Goal: Task Accomplishment & Management: Manage account settings

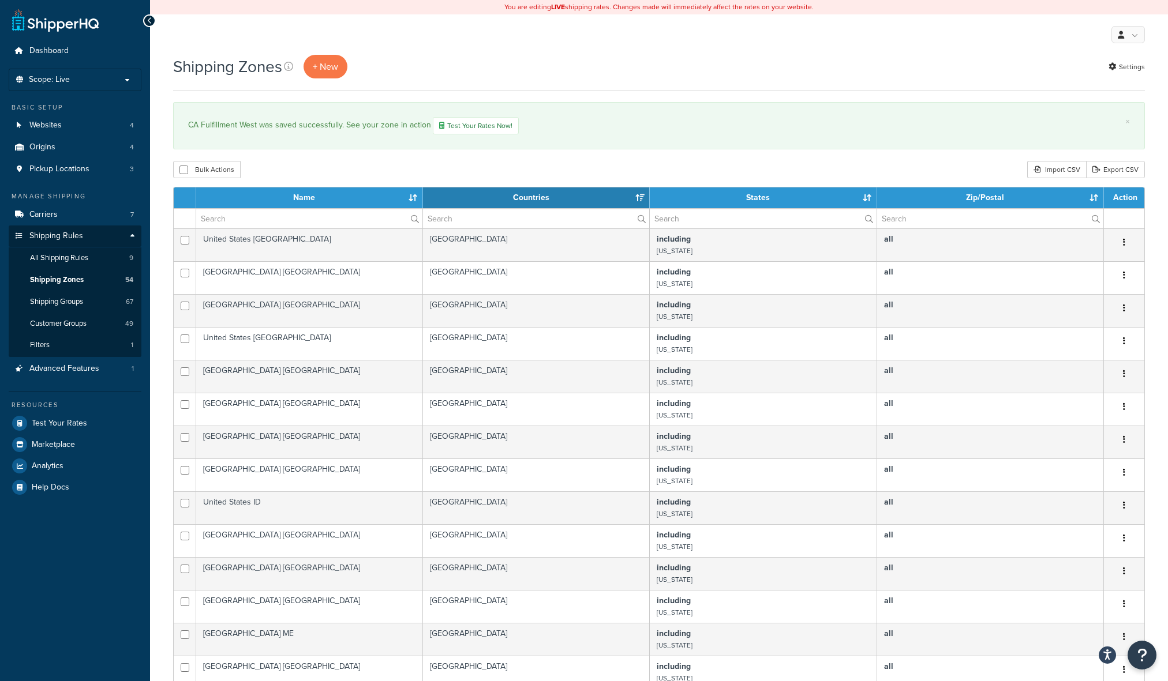
select select "15"
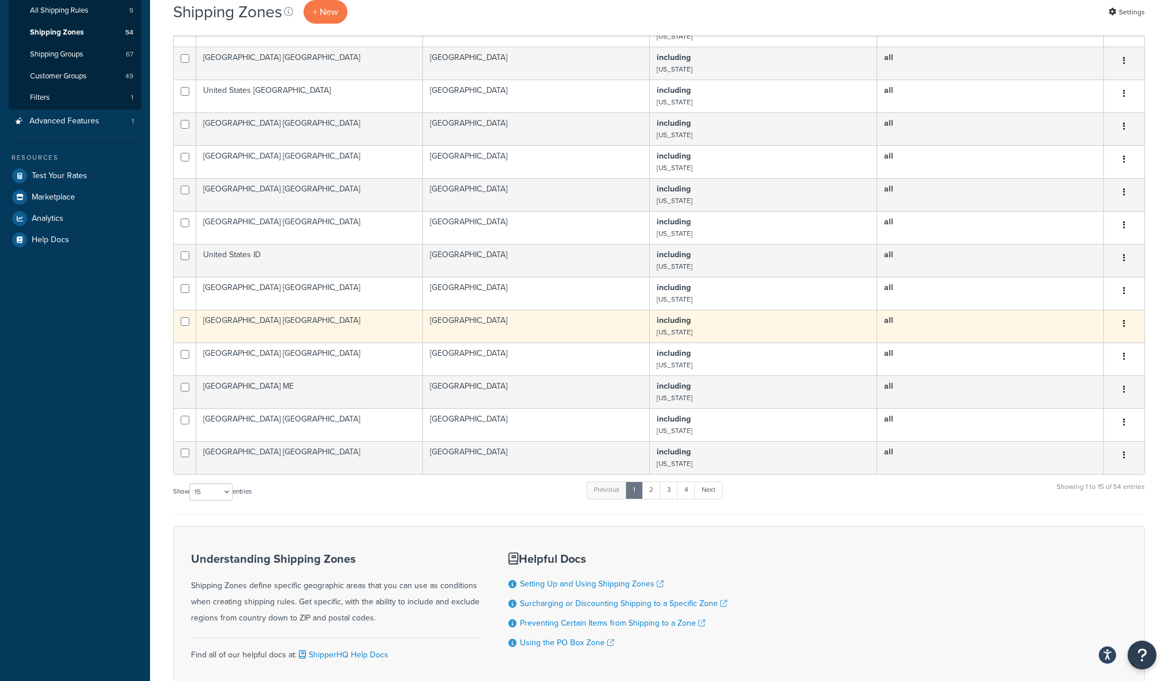
scroll to position [335, 0]
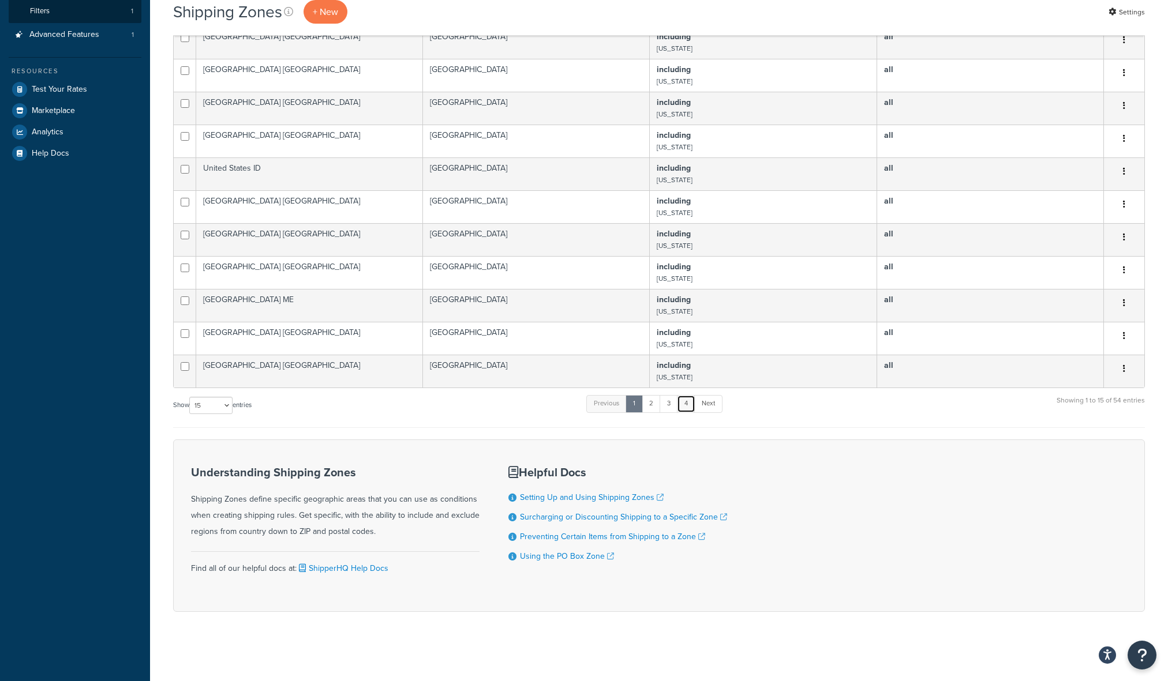
click at [684, 400] on link "4" at bounding box center [686, 403] width 18 height 17
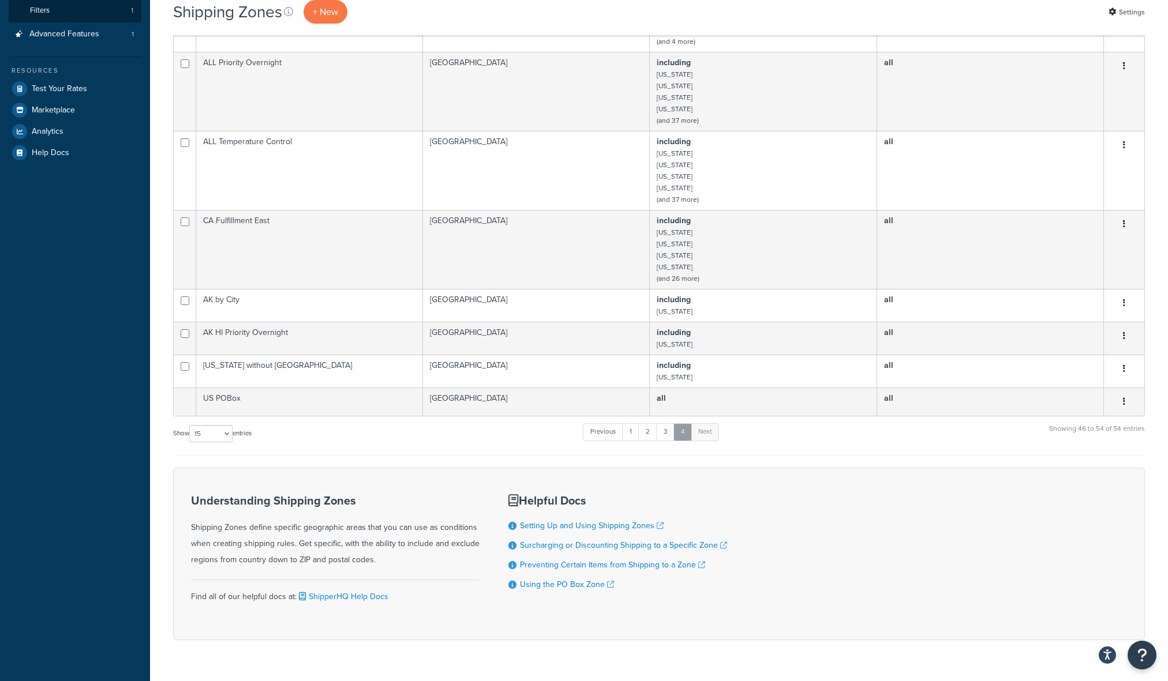
click at [684, 431] on link "4" at bounding box center [682, 431] width 18 height 17
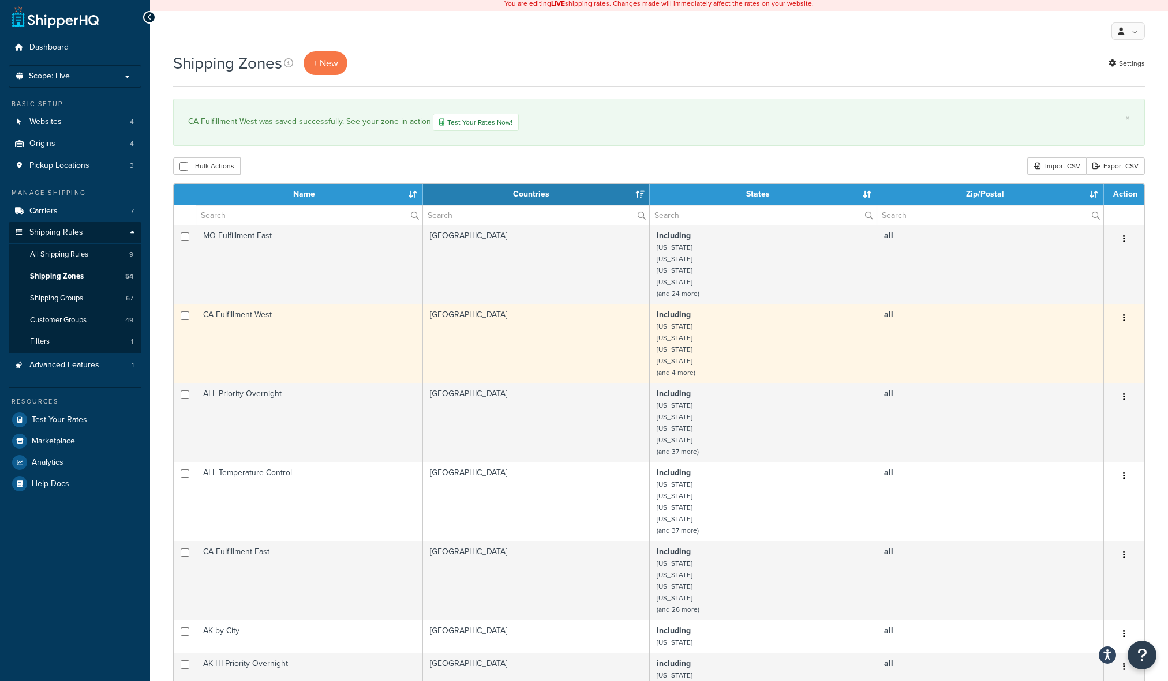
scroll to position [0, 0]
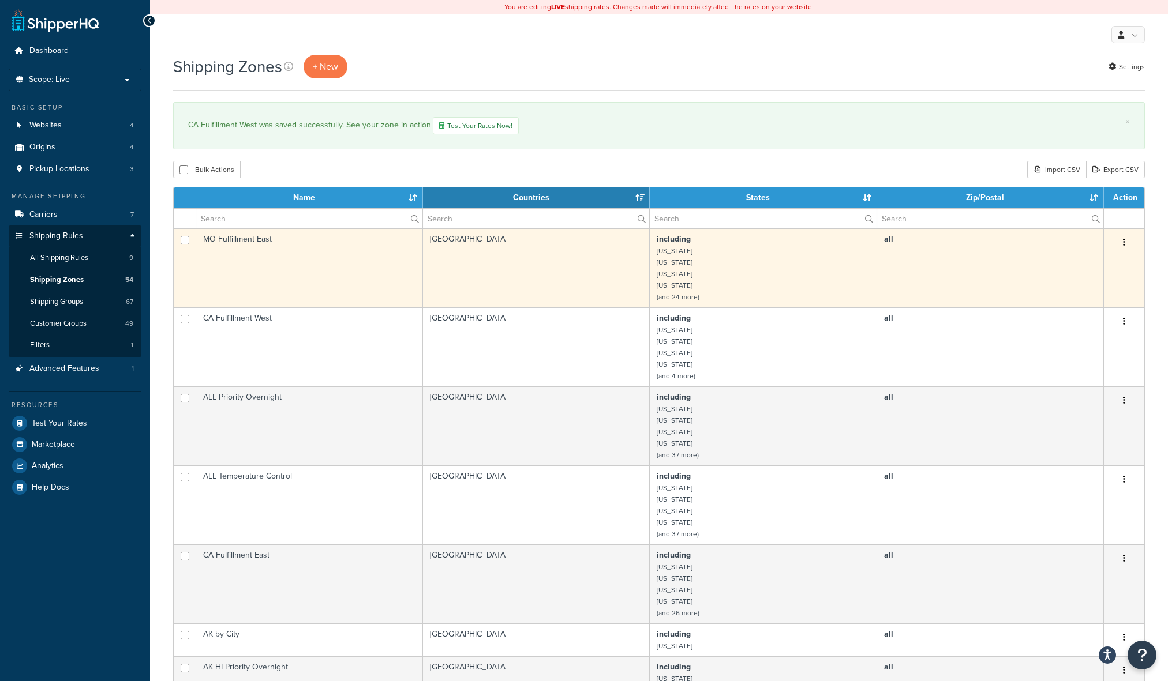
click at [691, 257] on td "including Alabama Connecticut Georgia Illinois (and 24 more)" at bounding box center [763, 267] width 227 height 79
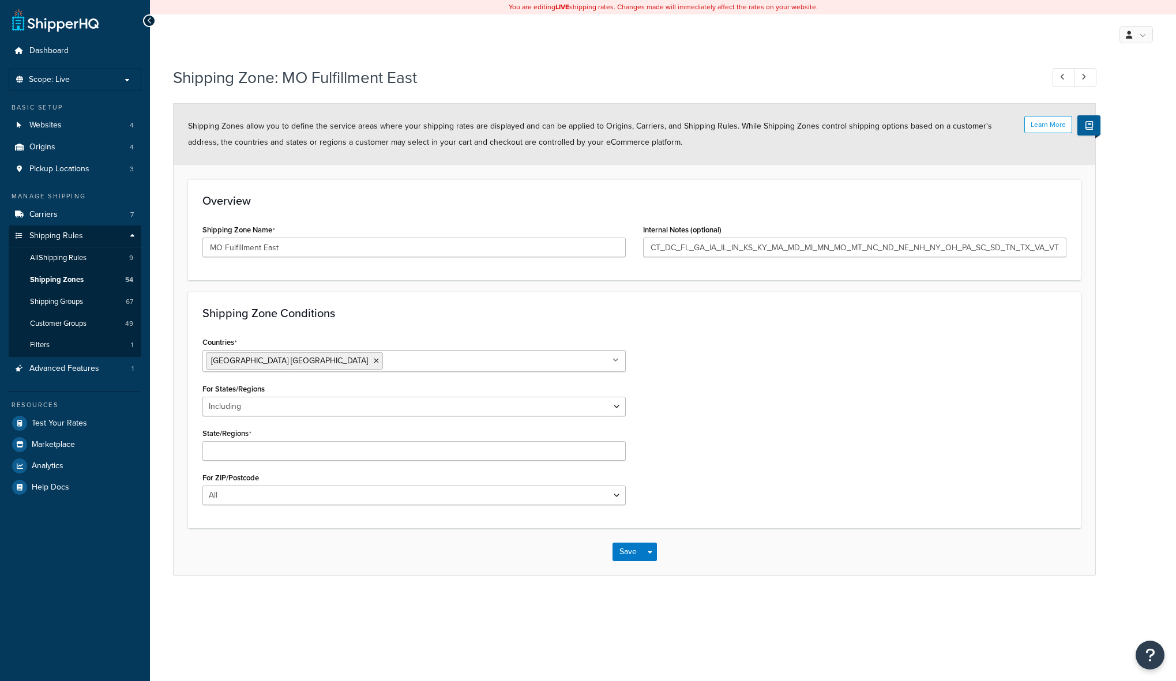
select select "including"
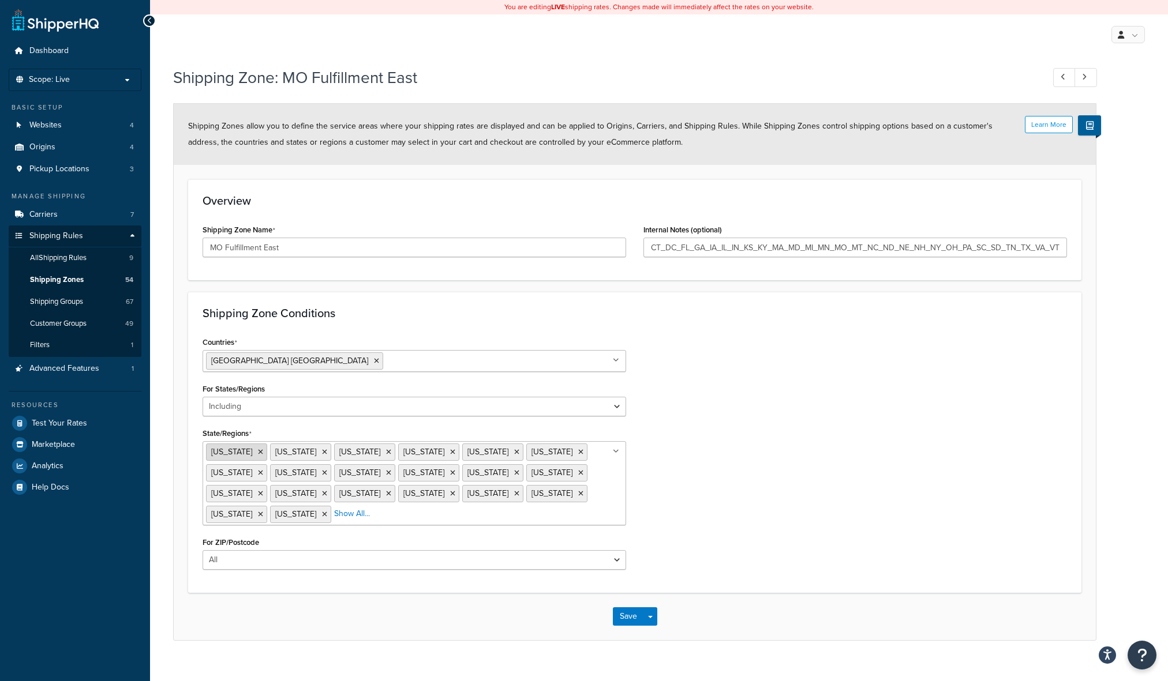
click at [258, 451] on icon at bounding box center [260, 452] width 5 height 7
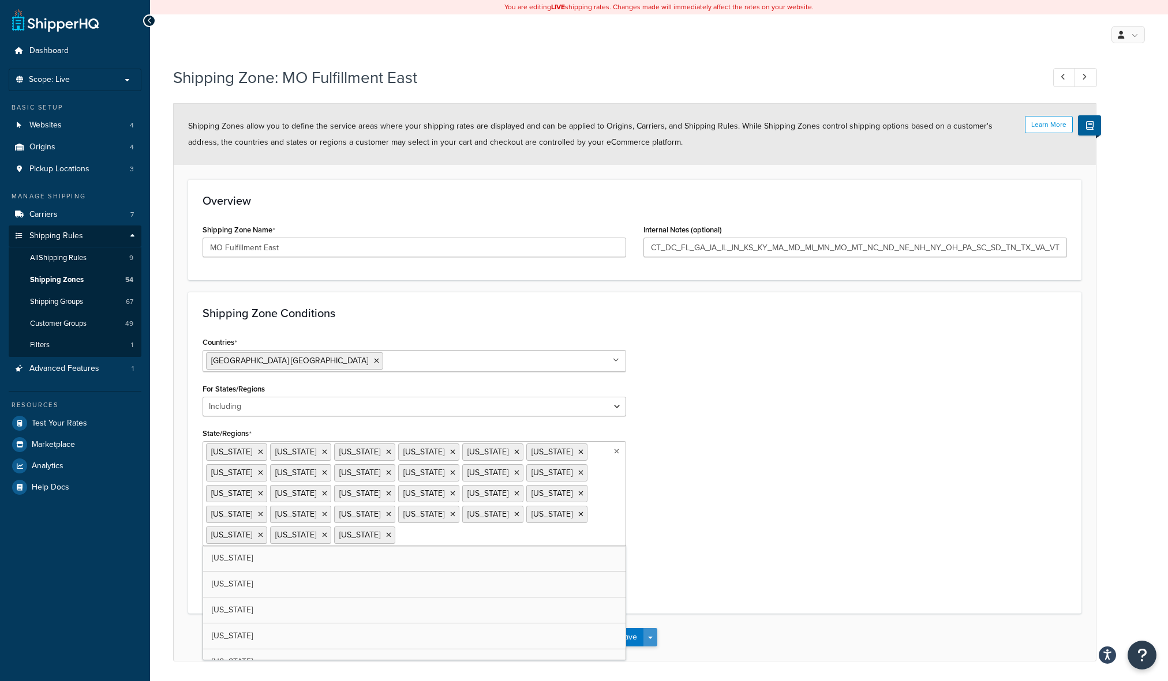
click at [645, 633] on div "Save Save Dropdown Save and Edit Save and Duplicate Save and Create New" at bounding box center [635, 637] width 922 height 47
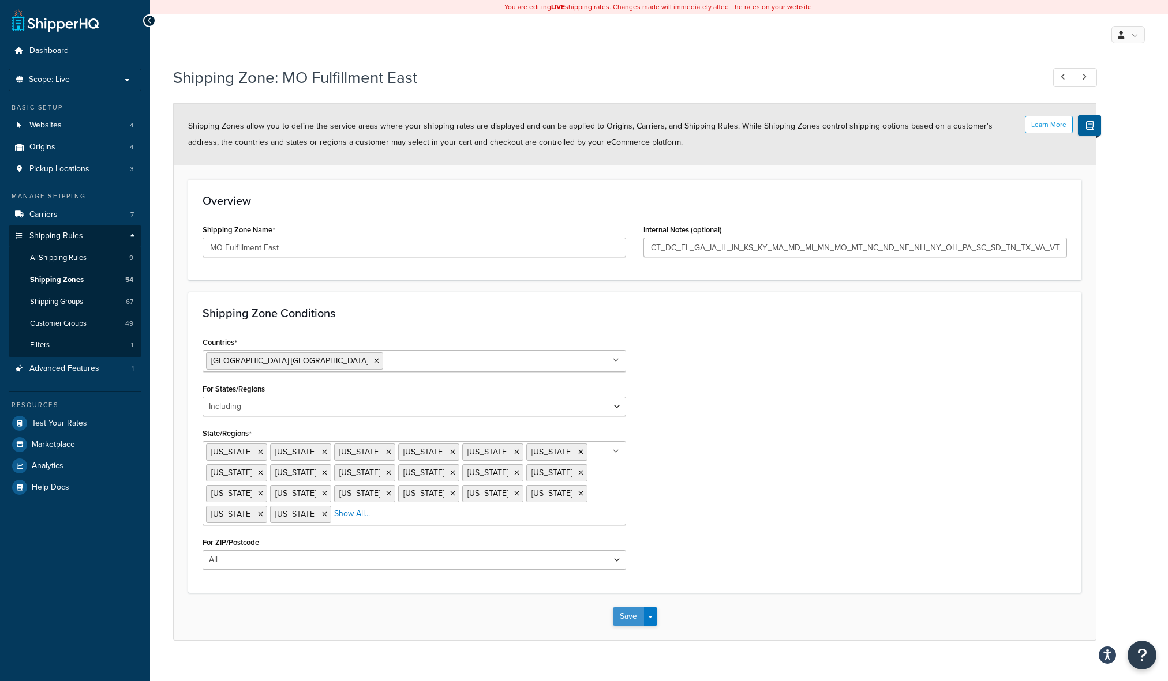
click at [629, 616] on button "Save" at bounding box center [628, 616] width 31 height 18
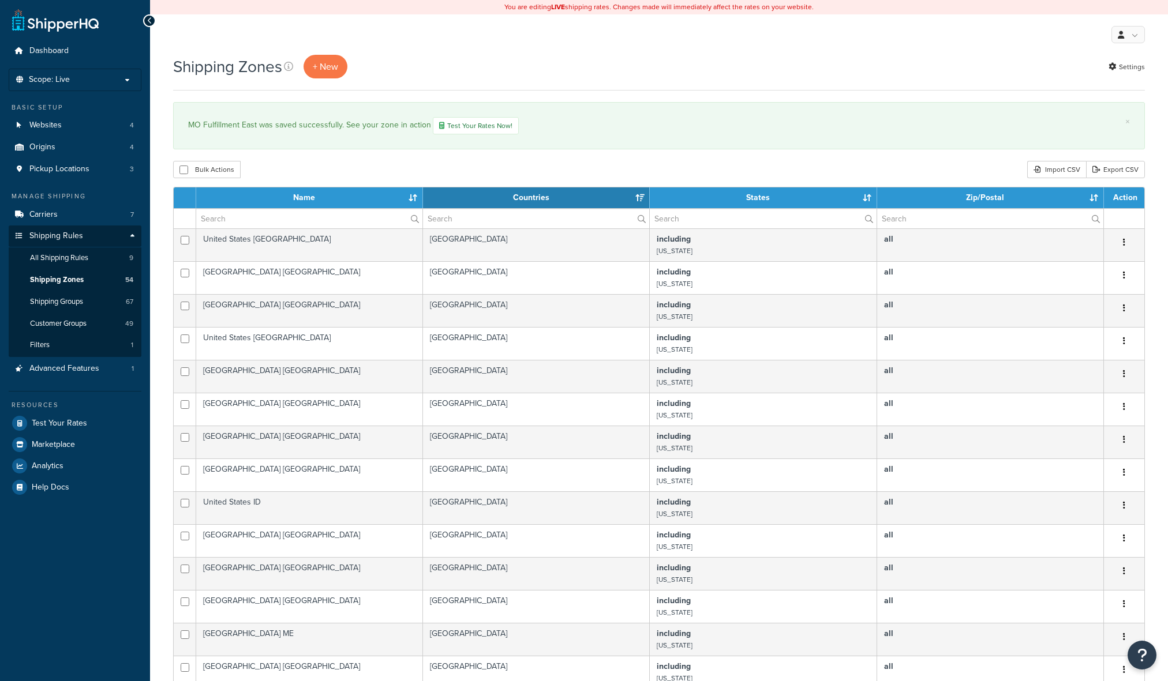
select select "15"
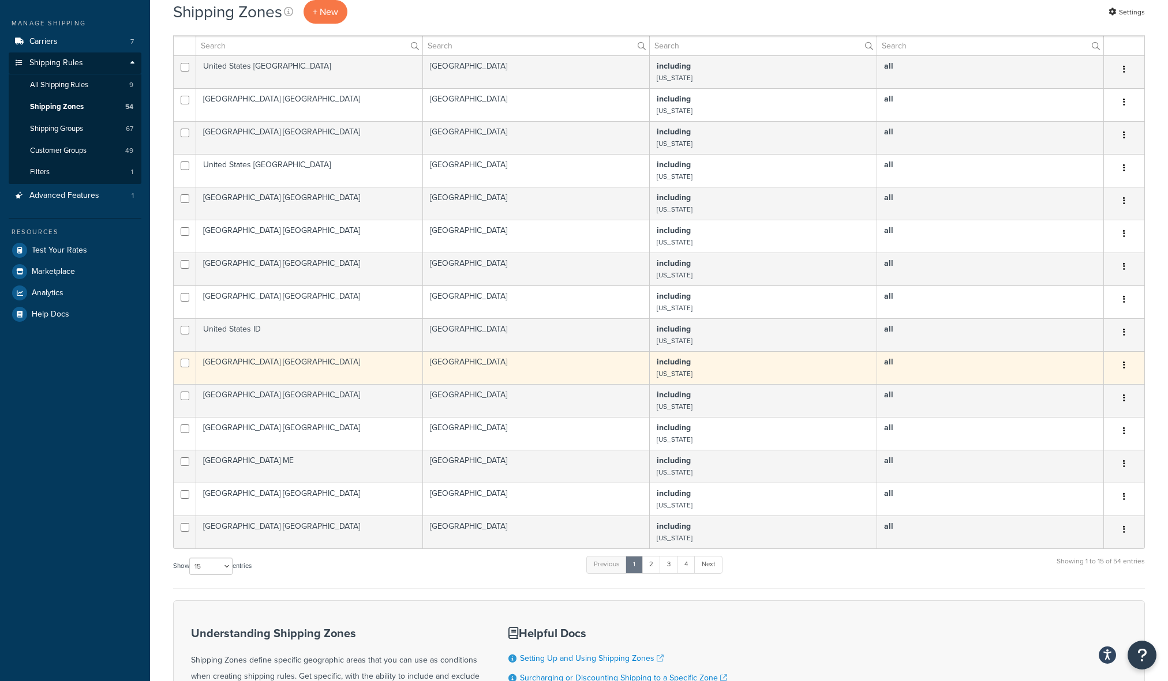
scroll to position [277, 0]
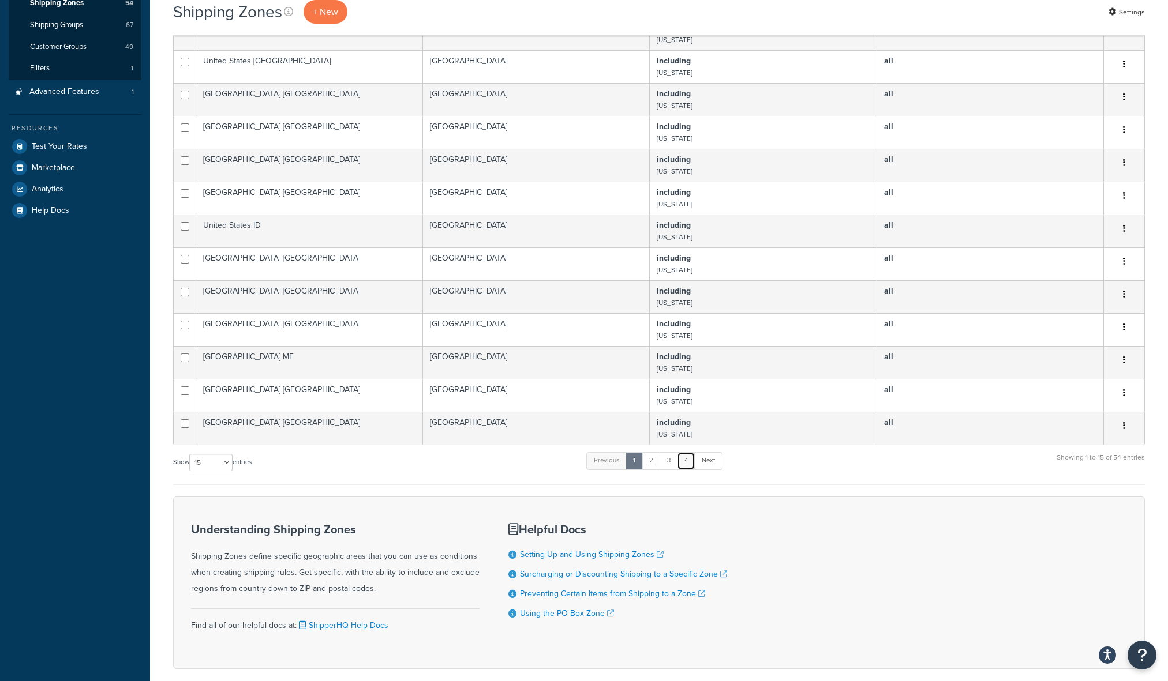
click at [689, 461] on link "4" at bounding box center [686, 460] width 18 height 17
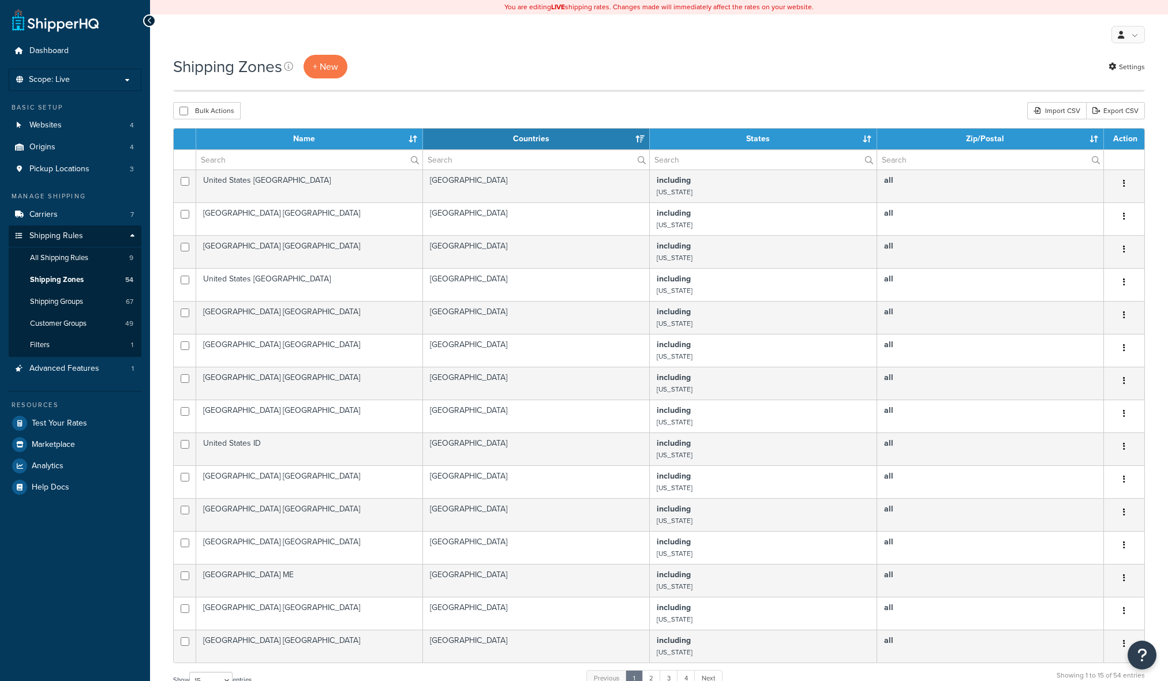
select select "15"
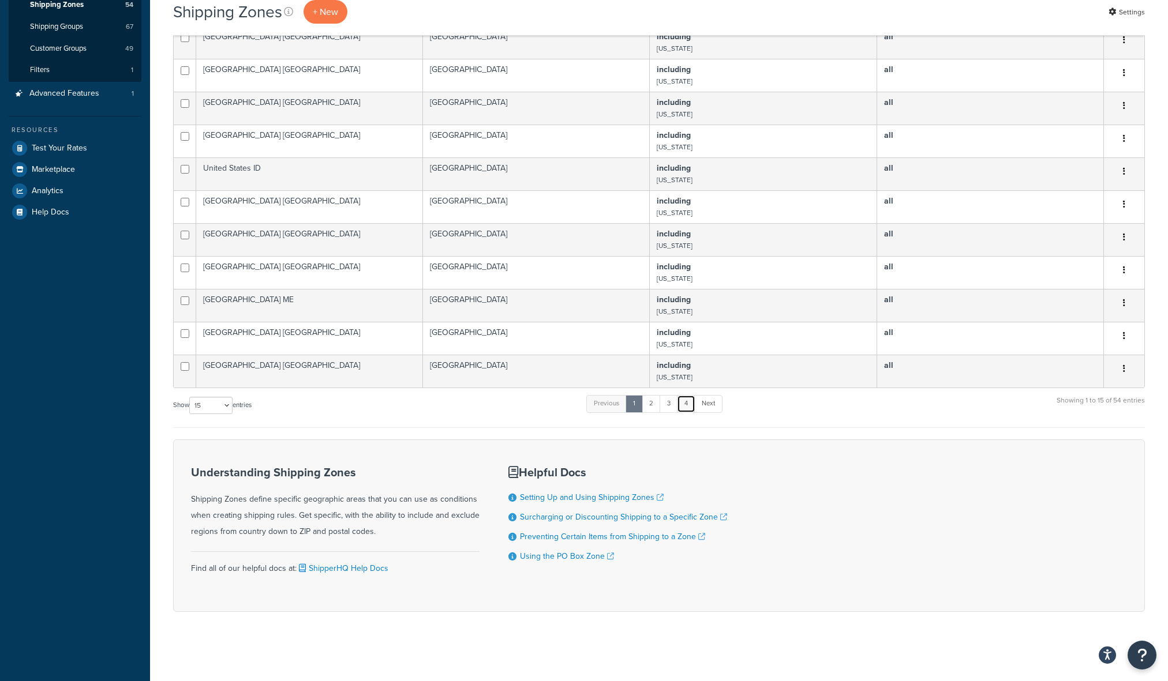
click at [695, 403] on link "4" at bounding box center [686, 403] width 18 height 17
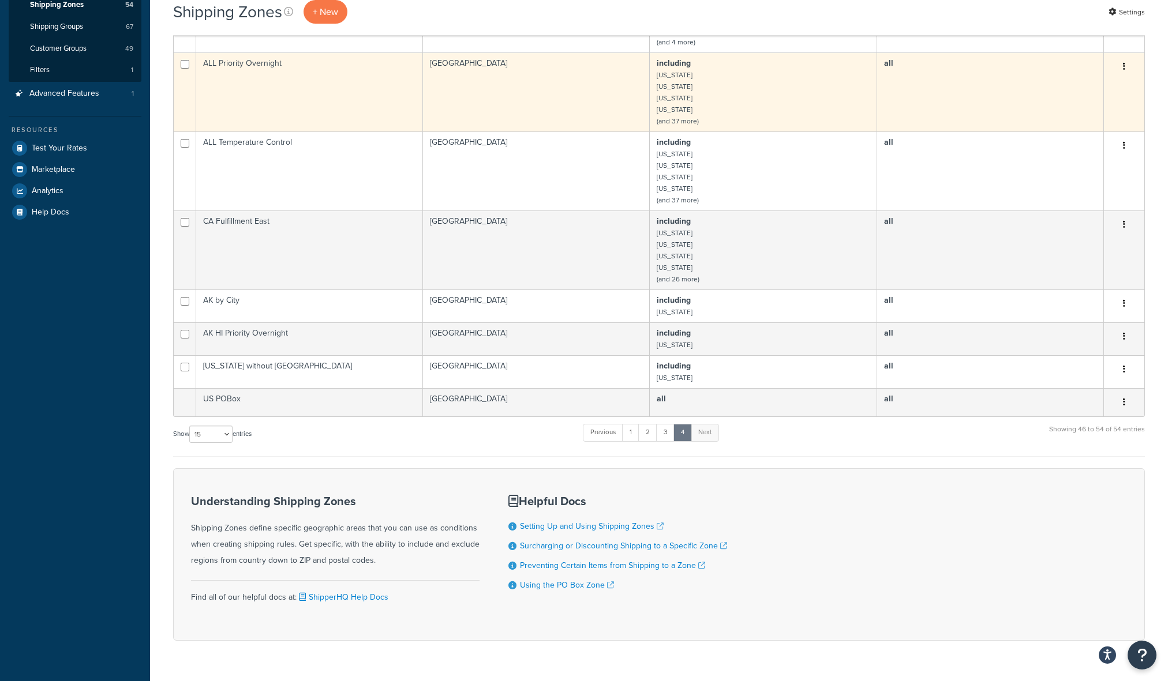
click at [681, 83] on td "including Alabama Arizona California Colorado (and 37 more)" at bounding box center [763, 91] width 227 height 79
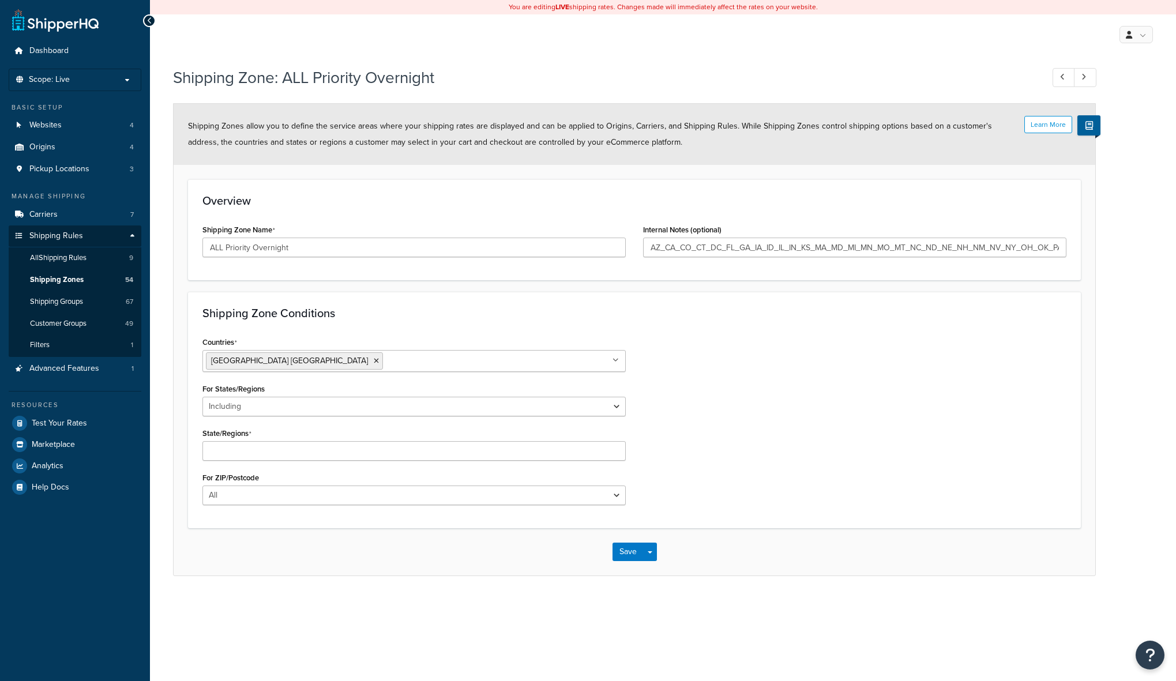
select select "including"
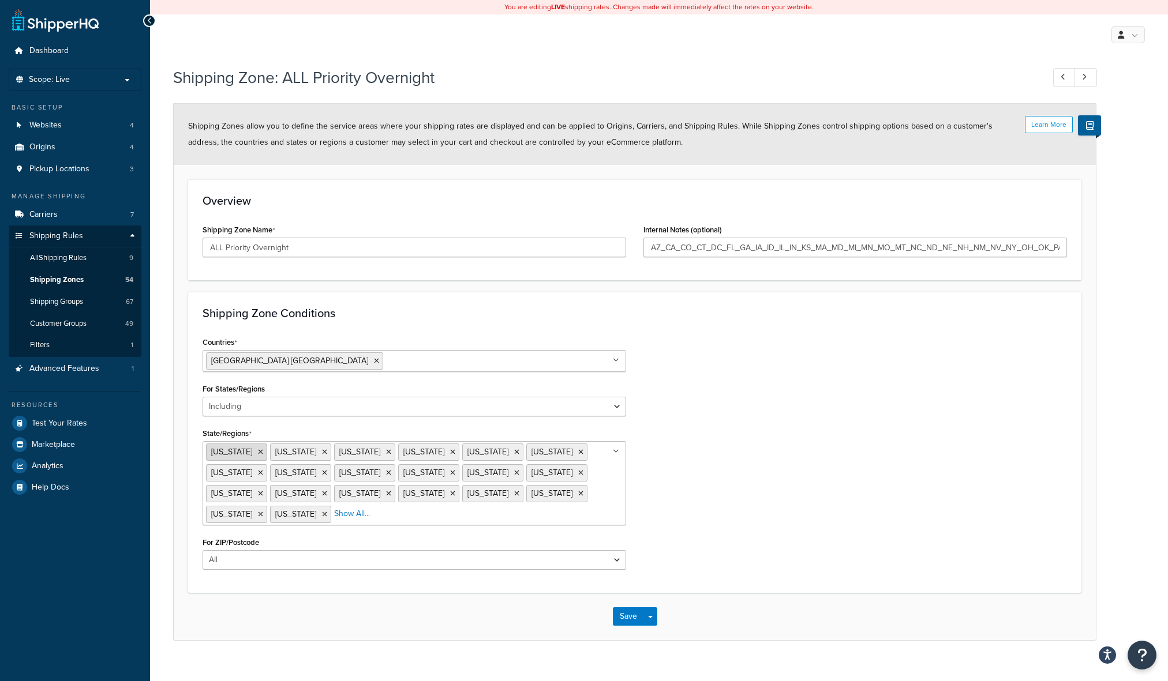
click at [258, 452] on icon at bounding box center [260, 452] width 5 height 7
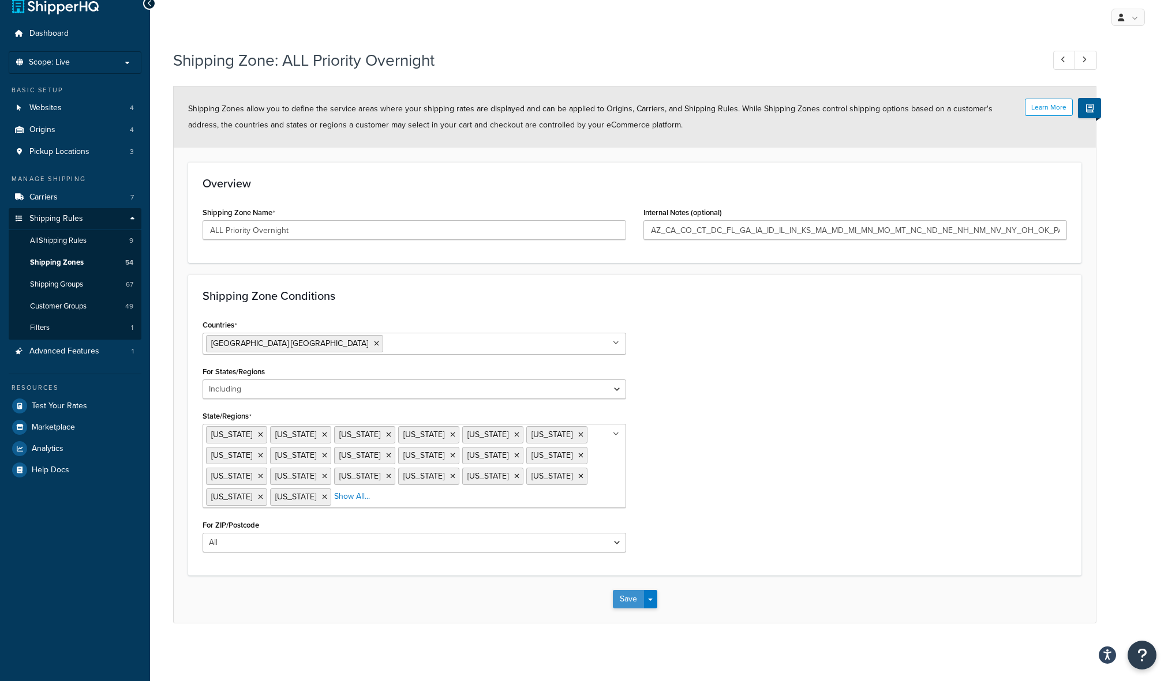
scroll to position [14, 0]
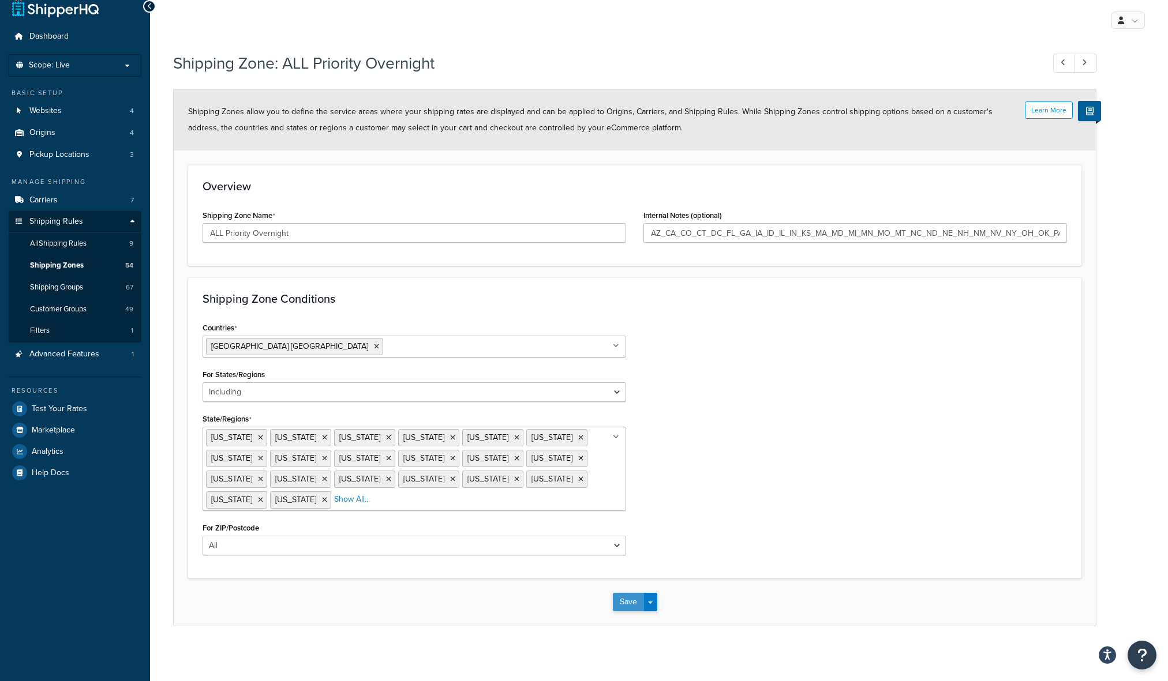
click at [621, 598] on button "Save" at bounding box center [628, 602] width 31 height 18
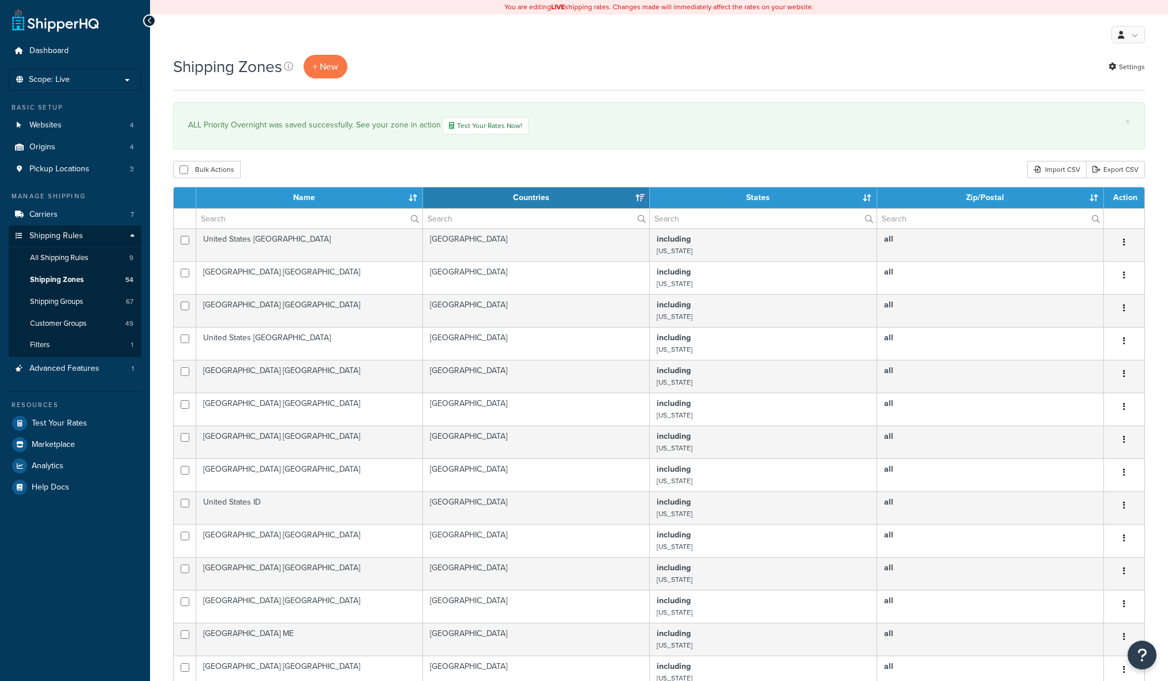
select select "15"
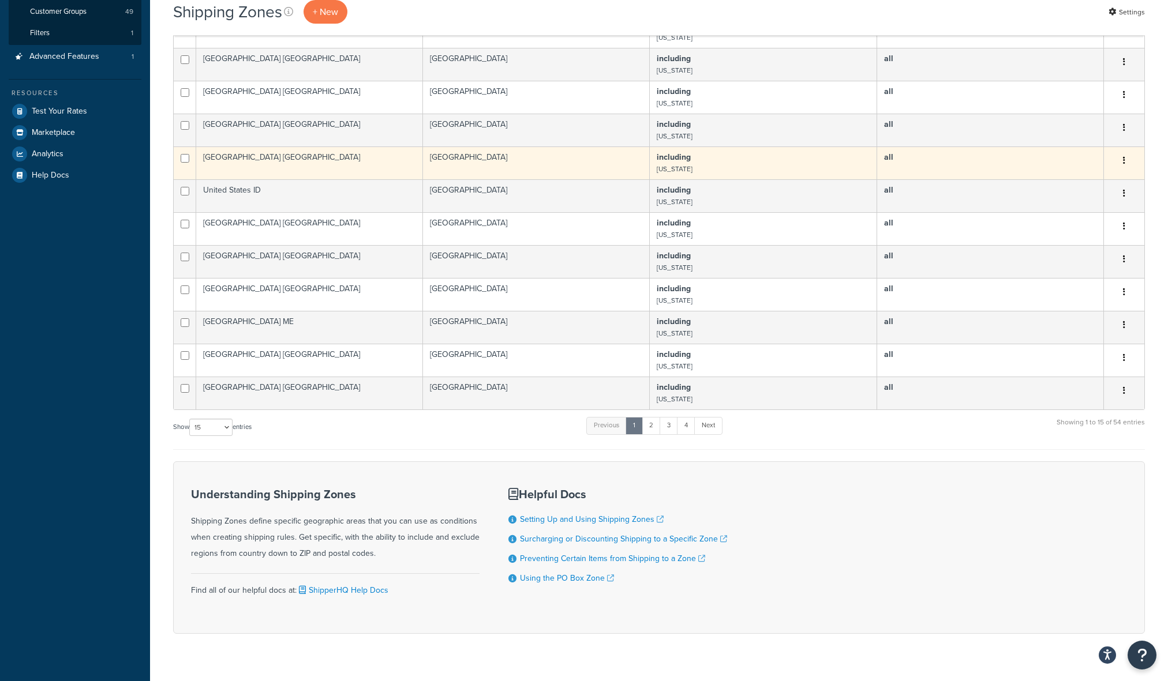
scroll to position [335, 0]
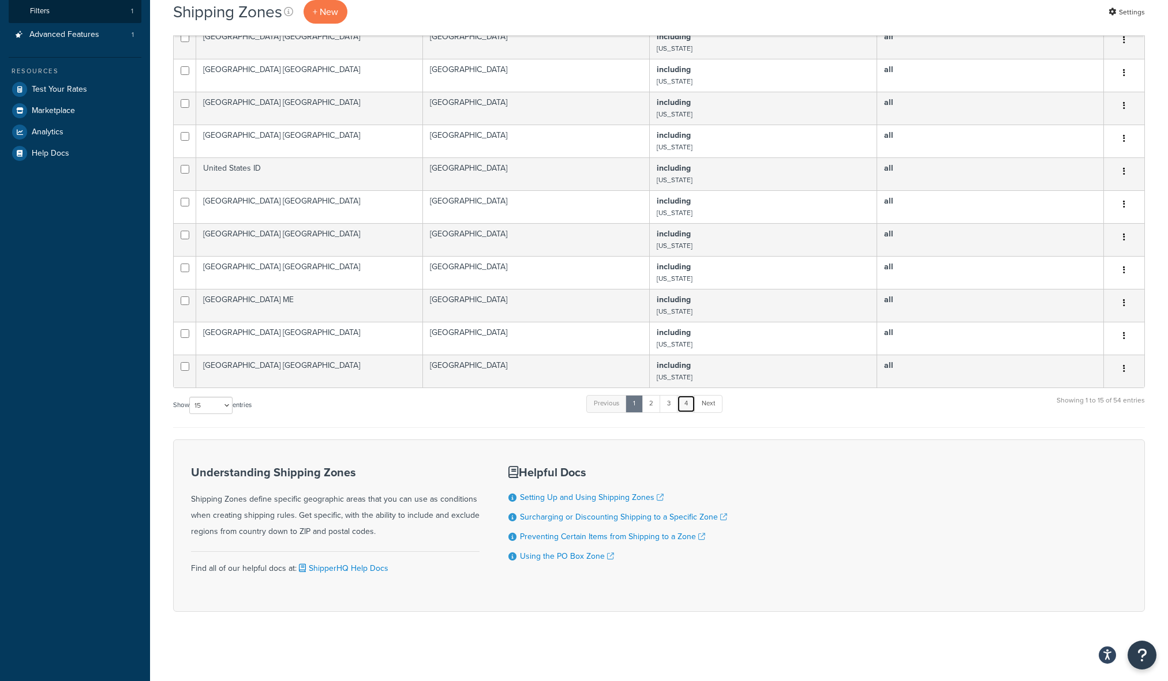
click at [692, 408] on link "4" at bounding box center [686, 403] width 18 height 17
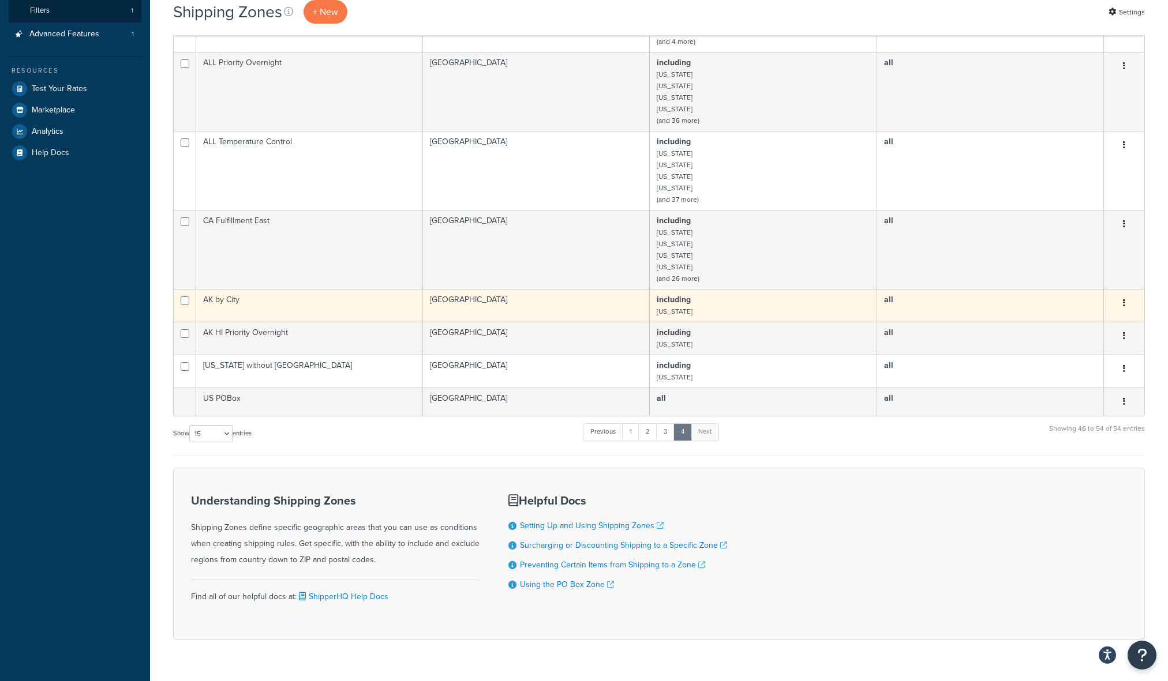
scroll to position [277, 0]
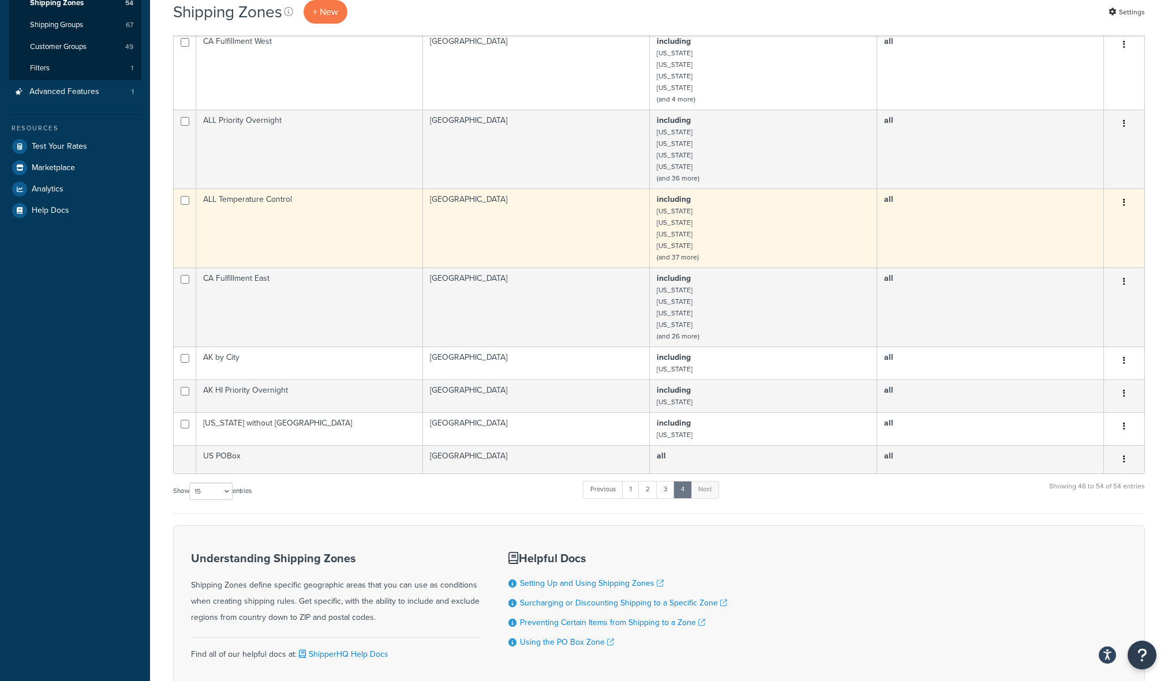
click at [685, 225] on td "including Alabama Arizona California Colorado (and 37 more)" at bounding box center [763, 228] width 227 height 79
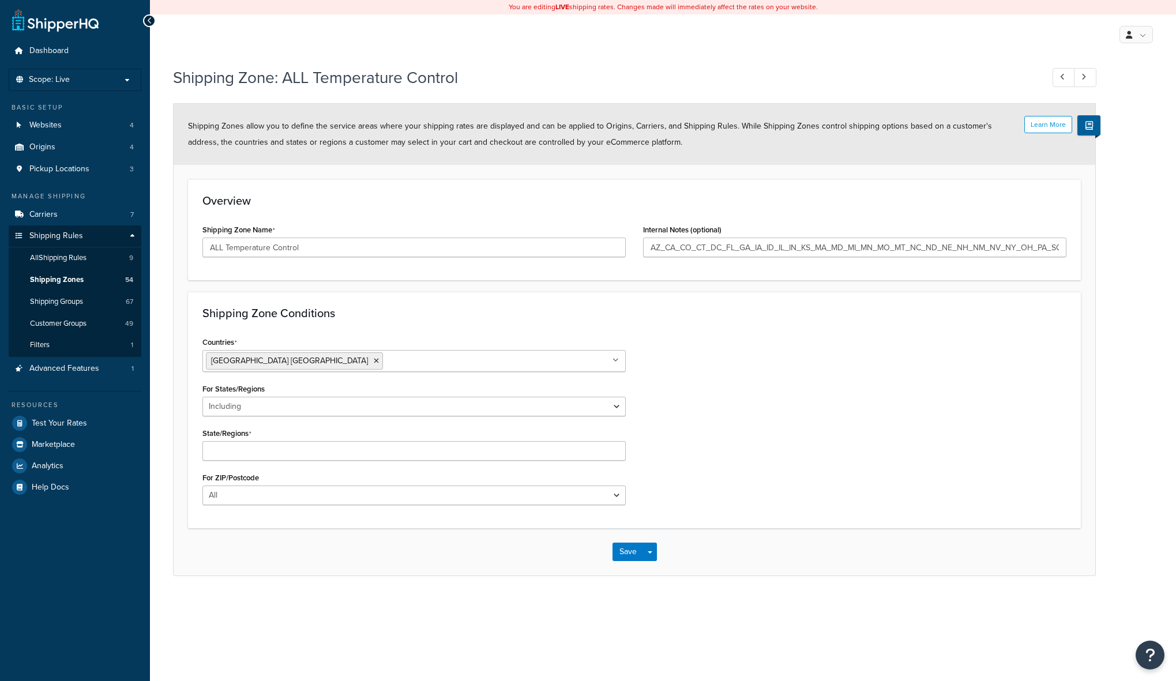
select select "including"
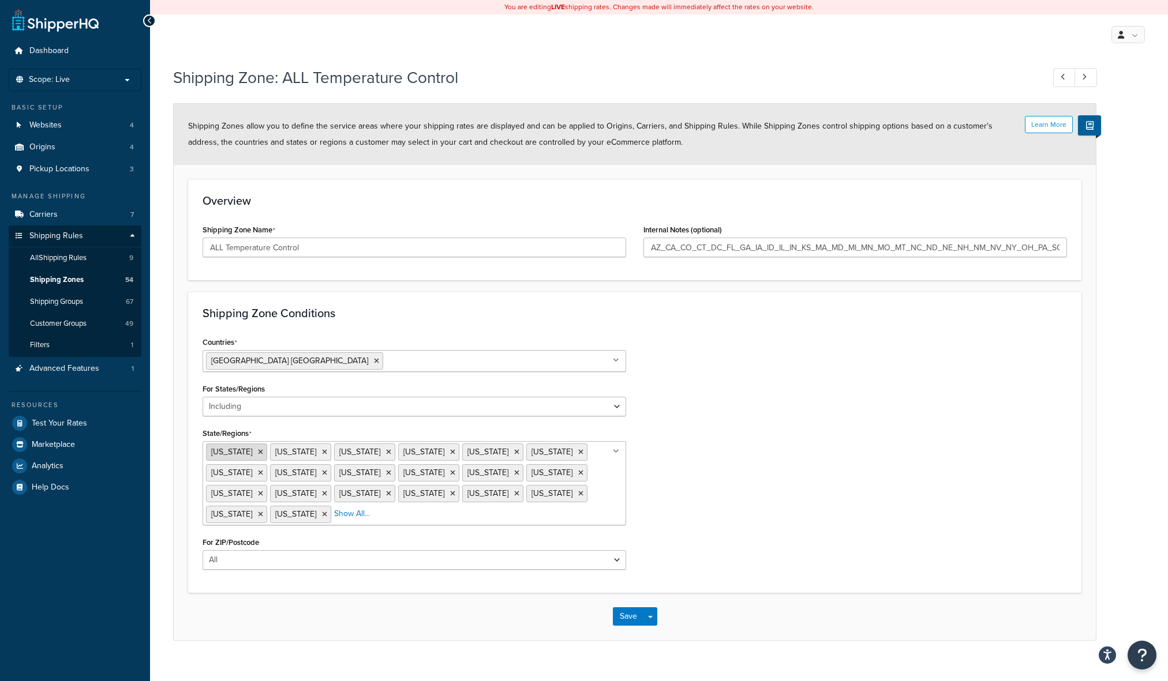
click at [258, 456] on icon at bounding box center [260, 452] width 5 height 7
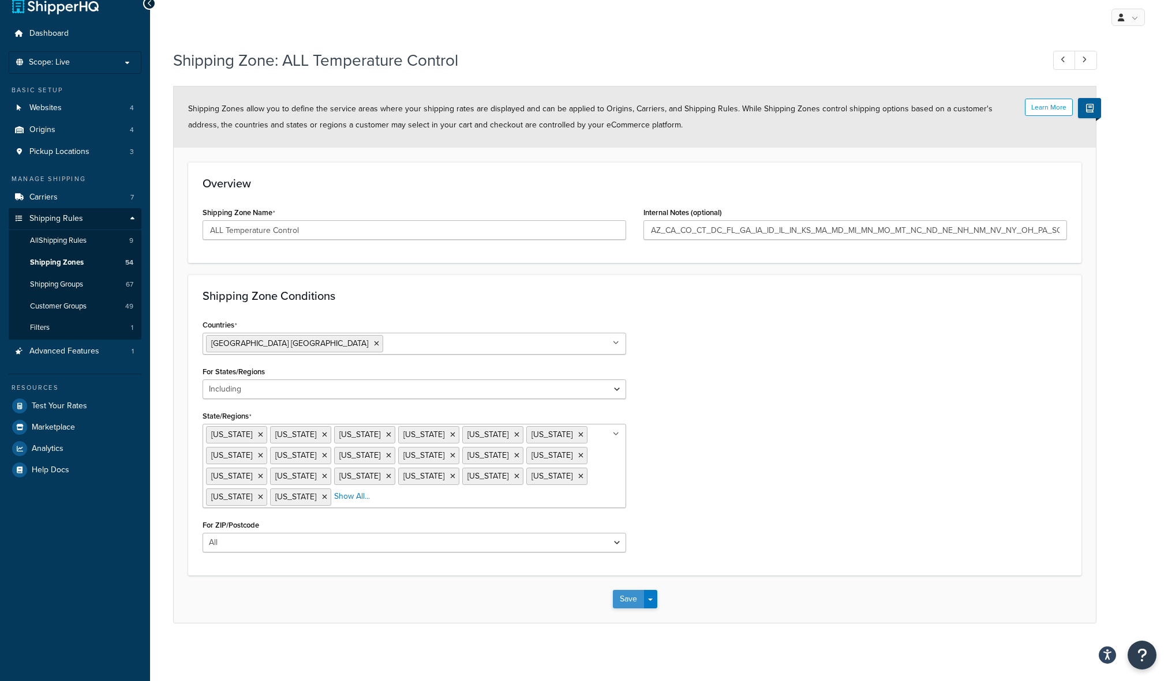
scroll to position [14, 0]
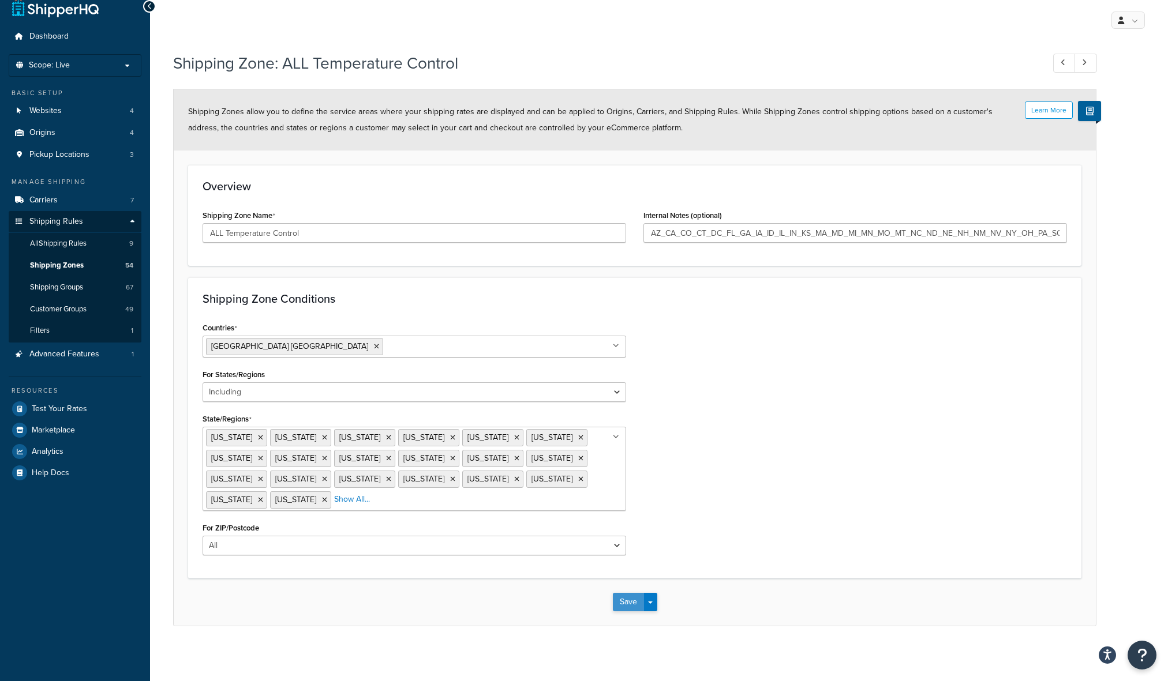
click at [628, 596] on button "Save" at bounding box center [628, 602] width 31 height 18
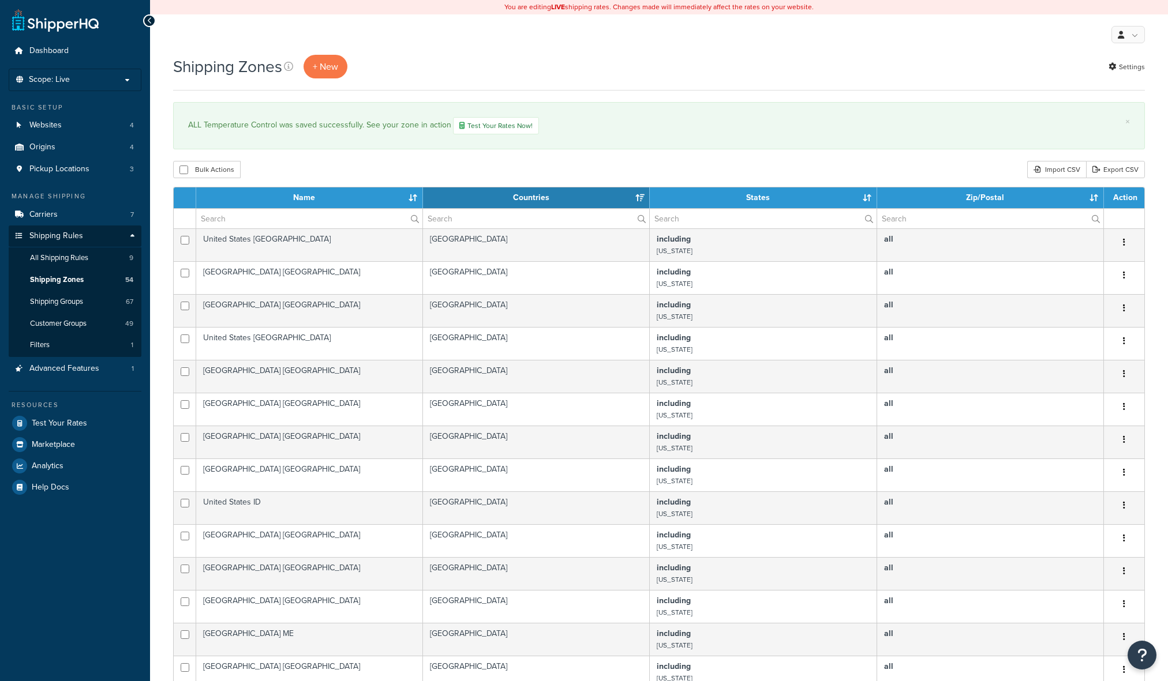
select select "15"
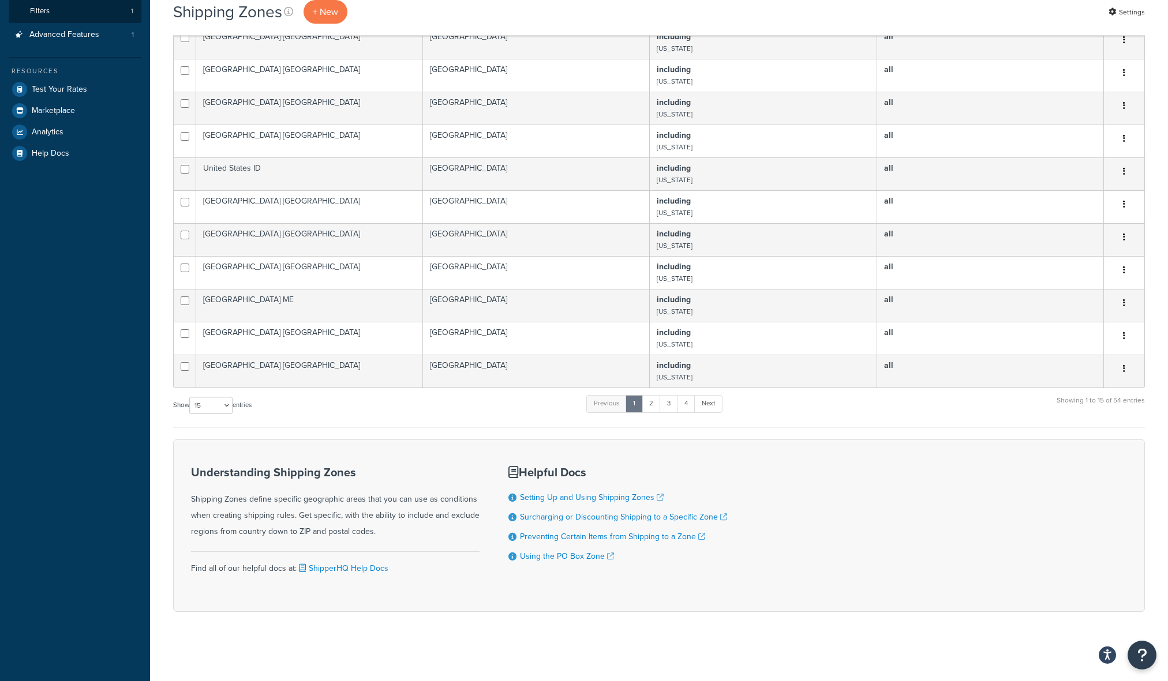
scroll to position [335, 0]
click at [695, 406] on link "4" at bounding box center [686, 403] width 18 height 17
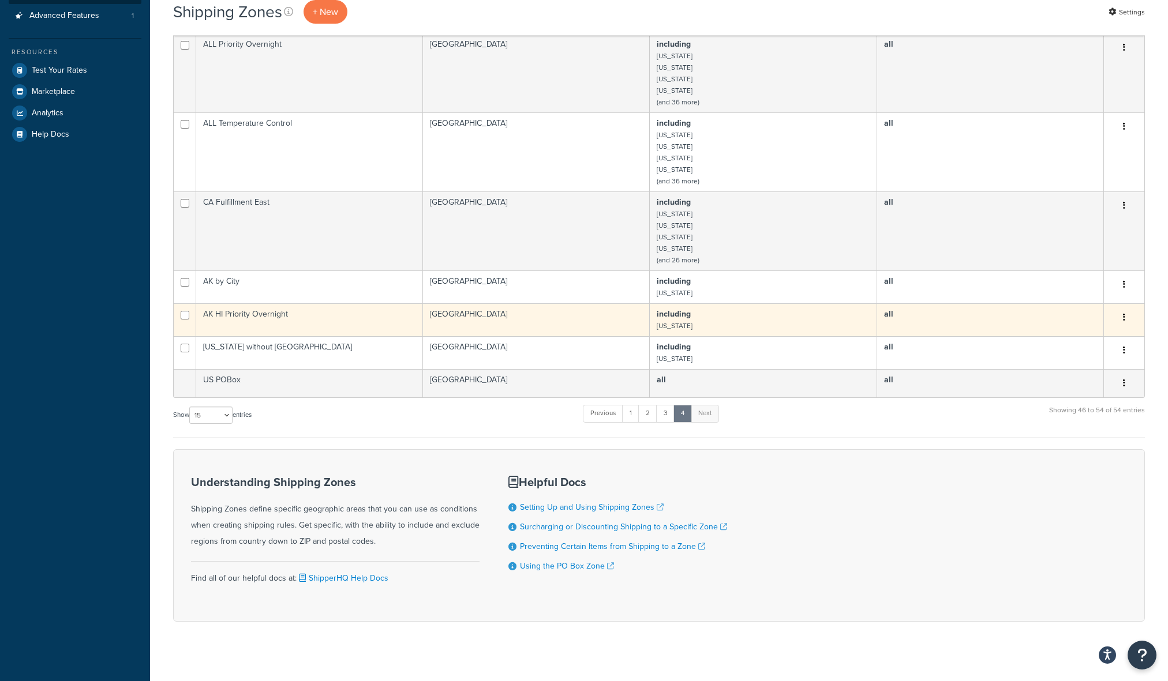
scroll to position [363, 0]
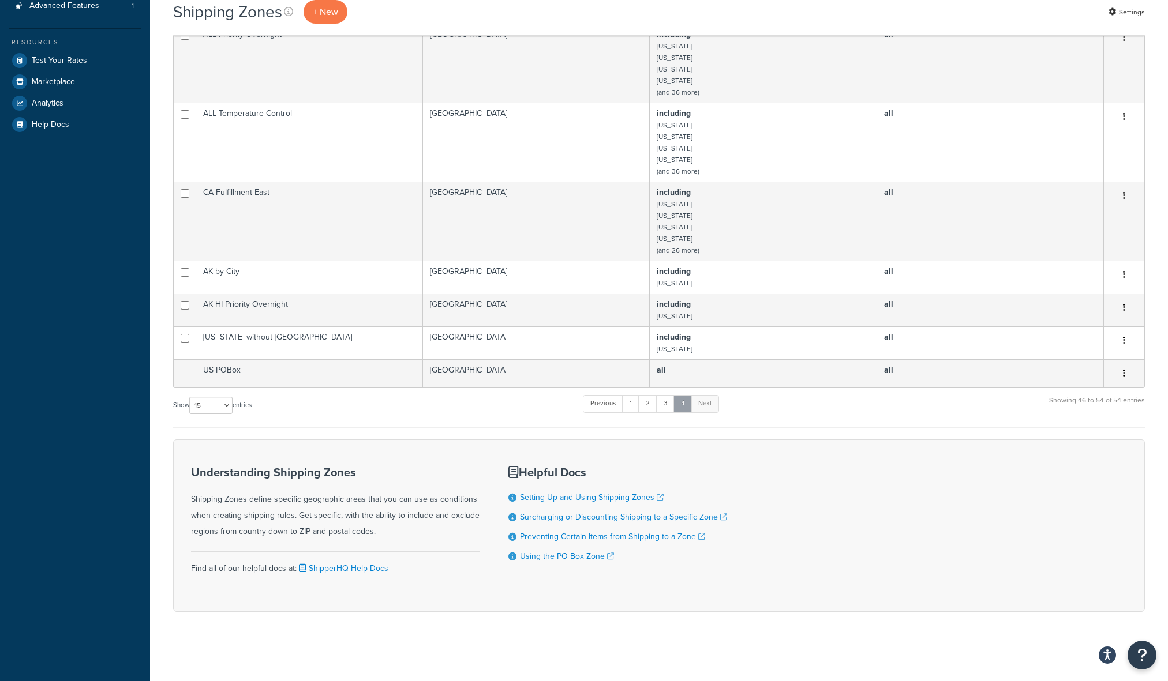
click at [686, 405] on link "4" at bounding box center [682, 403] width 18 height 17
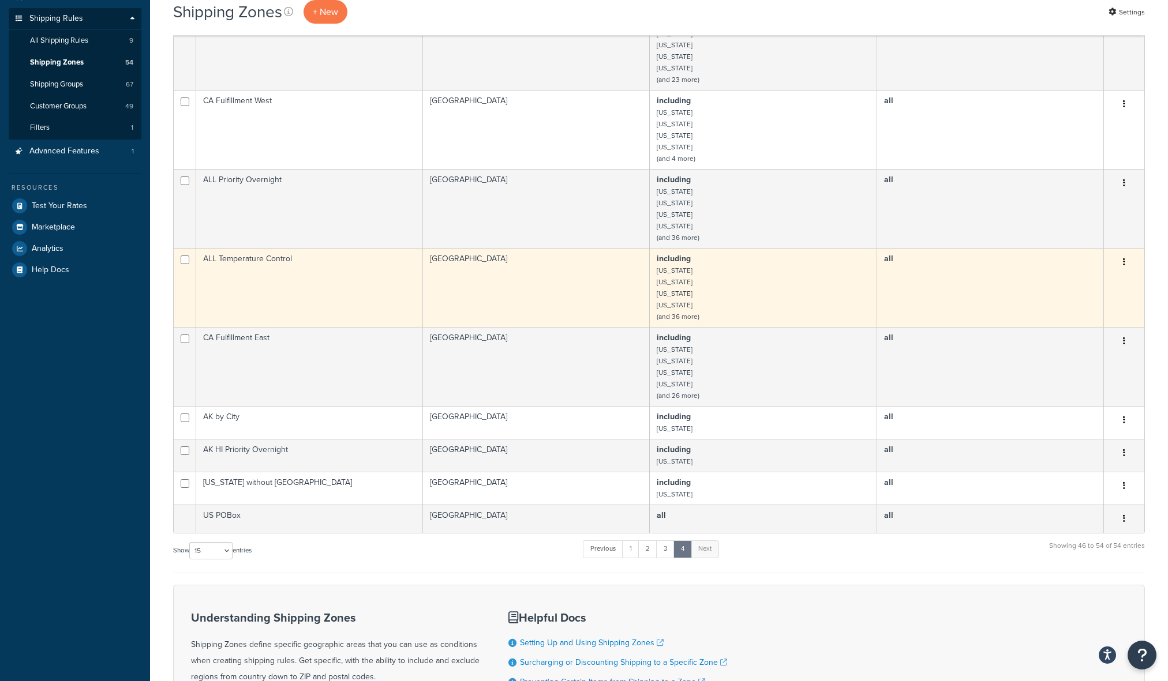
scroll to position [190, 0]
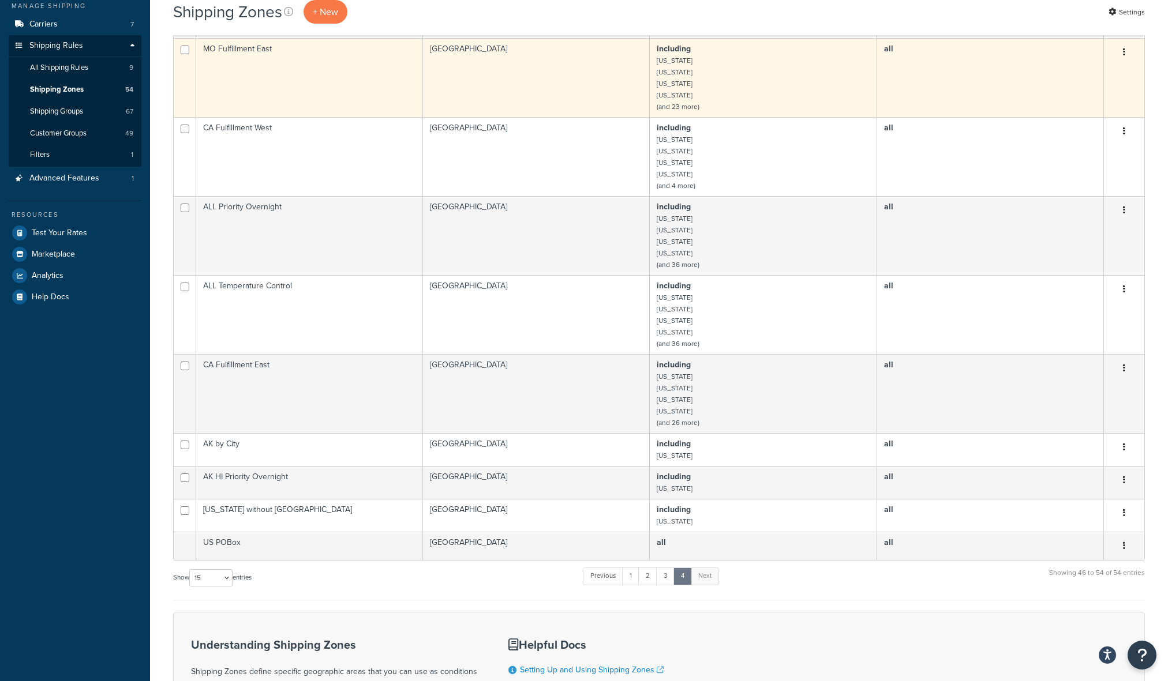
click at [685, 82] on td "including Connecticut Georgia Illinois Indiana (and 23 more)" at bounding box center [763, 77] width 227 height 79
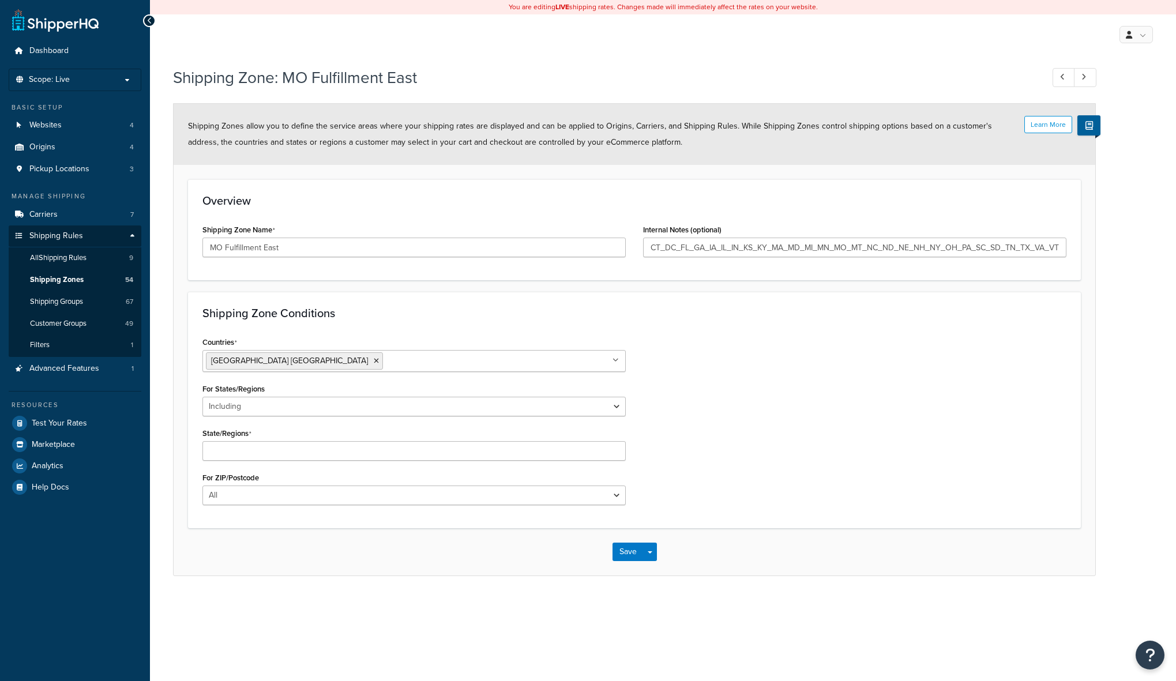
select select "including"
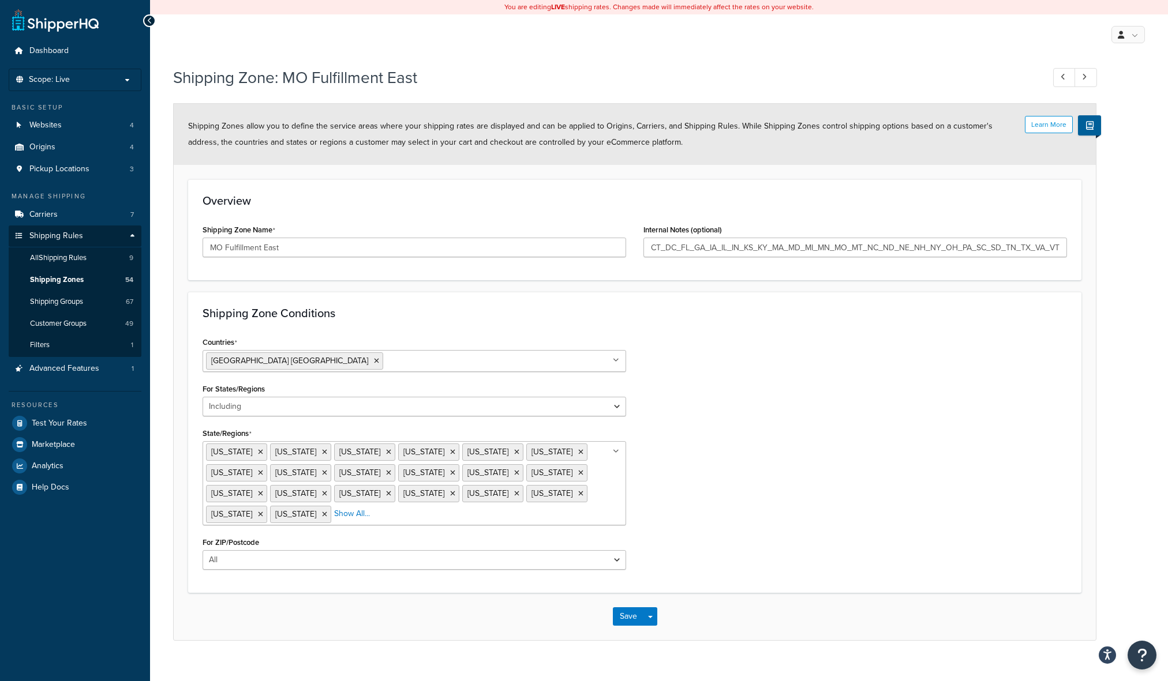
click at [773, 448] on div "Countries [GEOGRAPHIC_DATA] [GEOGRAPHIC_DATA] All Countries ALL [GEOGRAPHIC_DAT…" at bounding box center [634, 456] width 881 height 245
